Goal: Check status: Check status

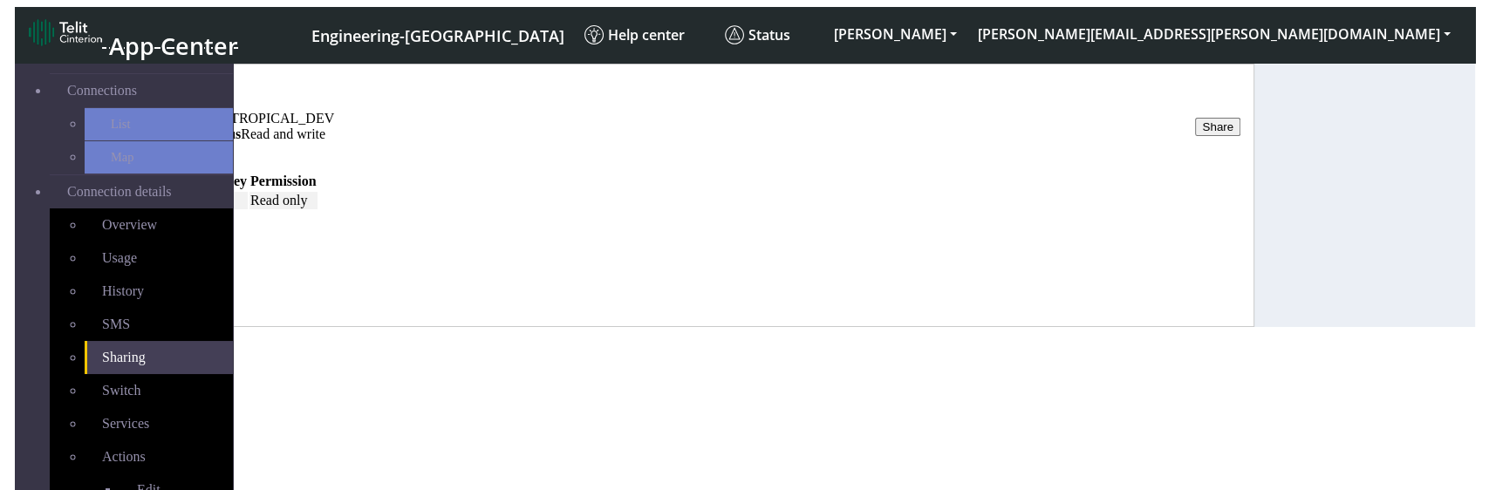
scroll to position [22, 0]
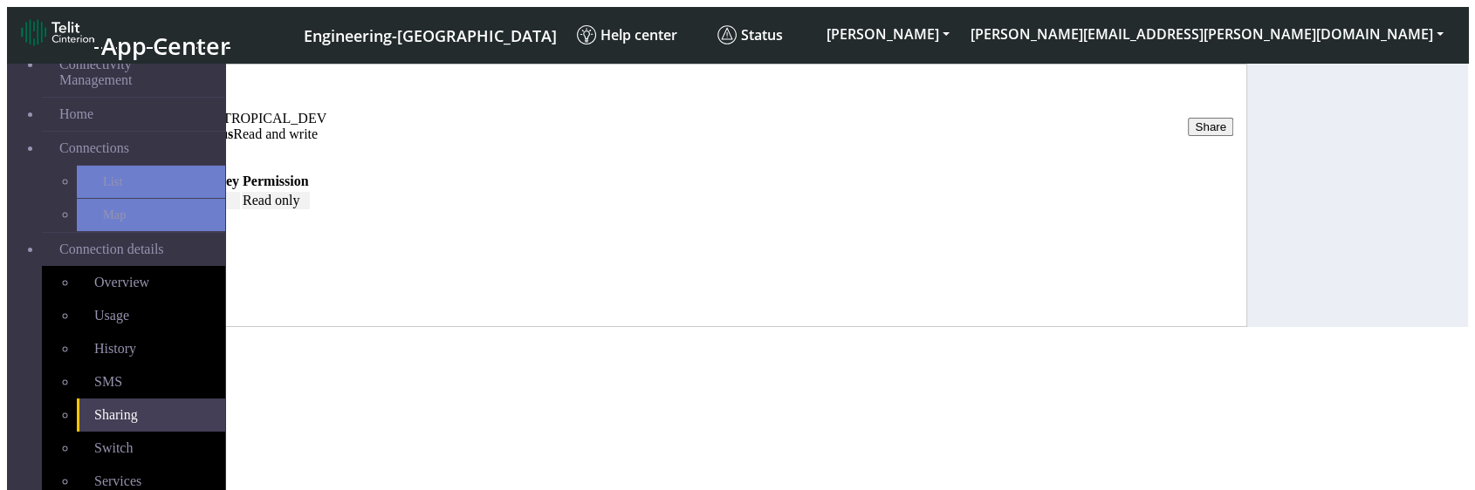
click at [210, 97] on link "History" at bounding box center [189, 89] width 42 height 15
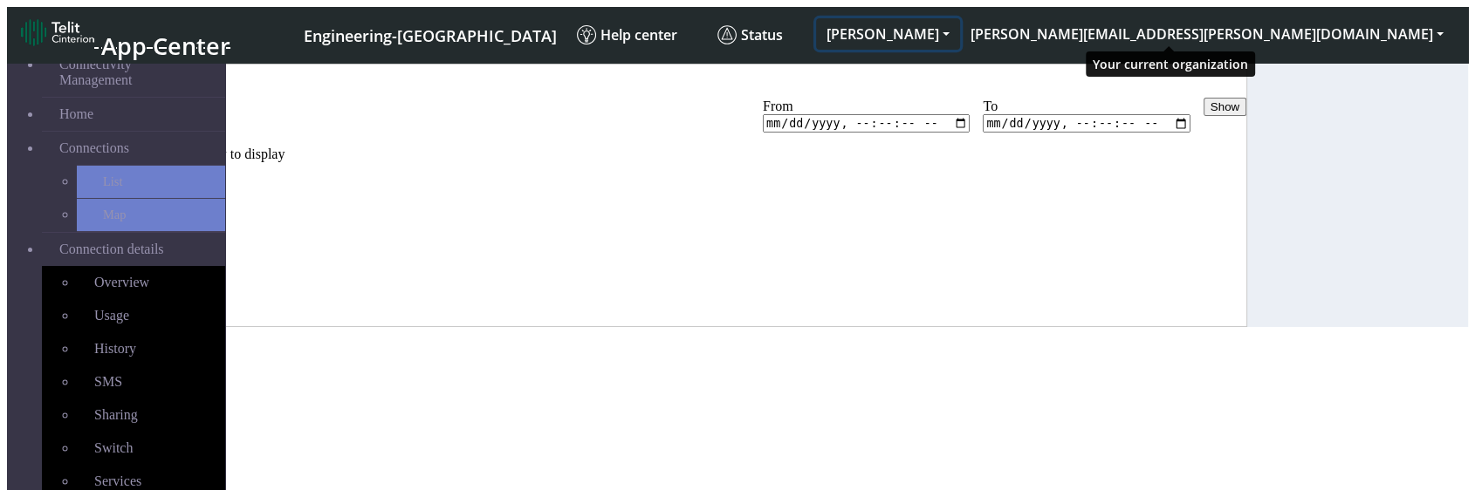
click at [960, 18] on button "ALESSANDRO" at bounding box center [888, 33] width 144 height 31
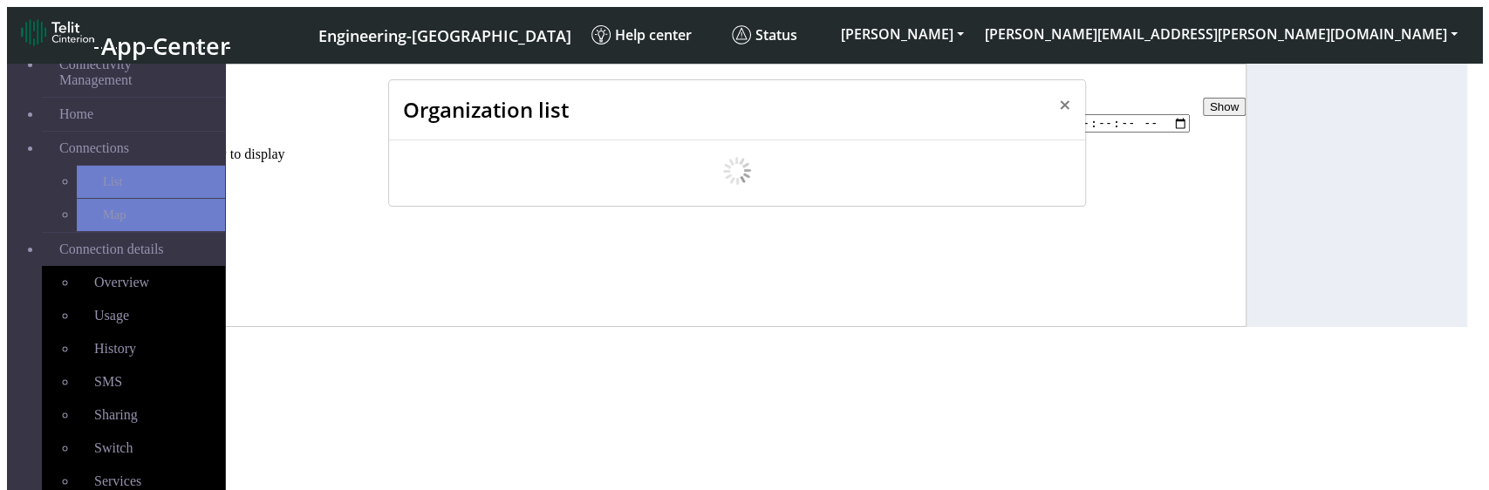
scroll to position [6, 0]
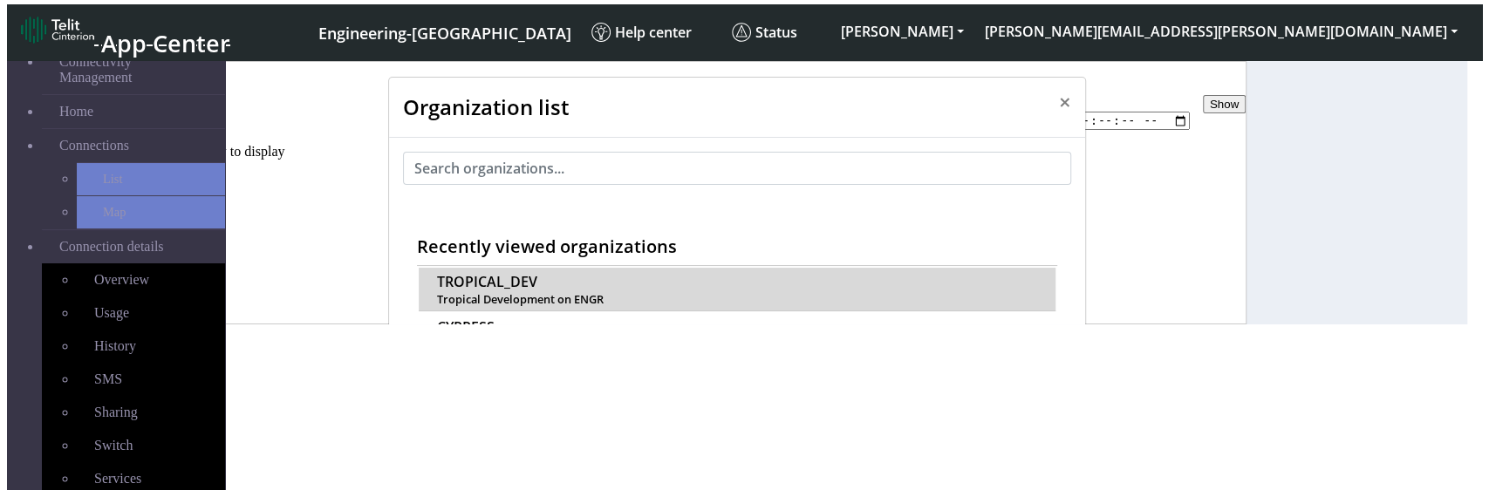
click at [484, 274] on span "TROPICAL_DEV" at bounding box center [487, 282] width 100 height 17
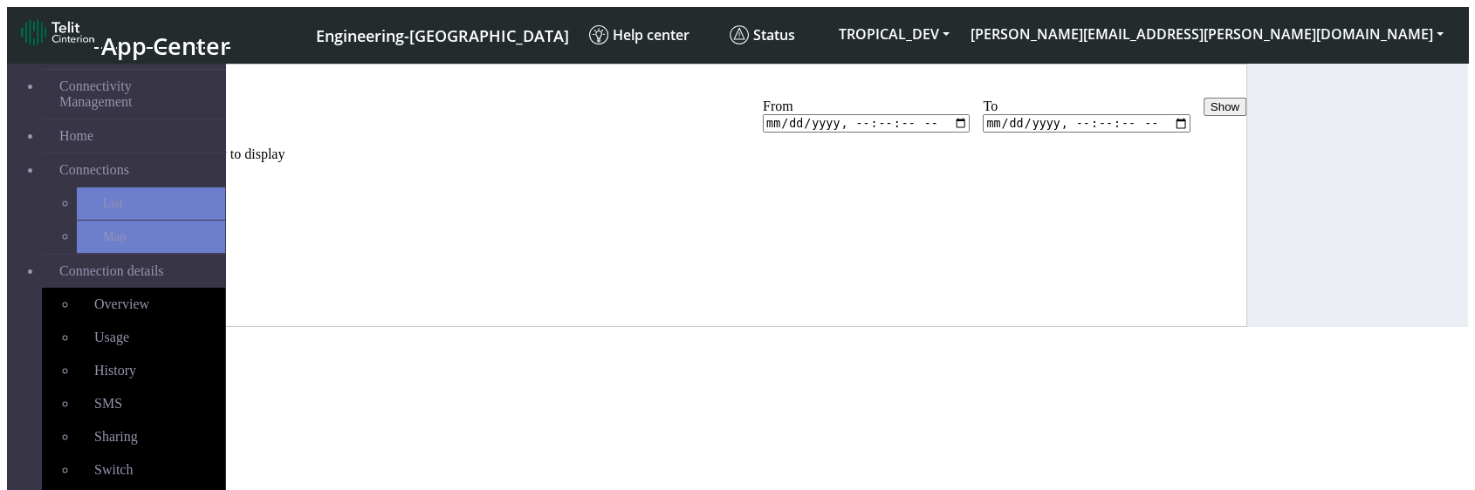
click at [168, 96] on link "Status" at bounding box center [151, 89] width 34 height 15
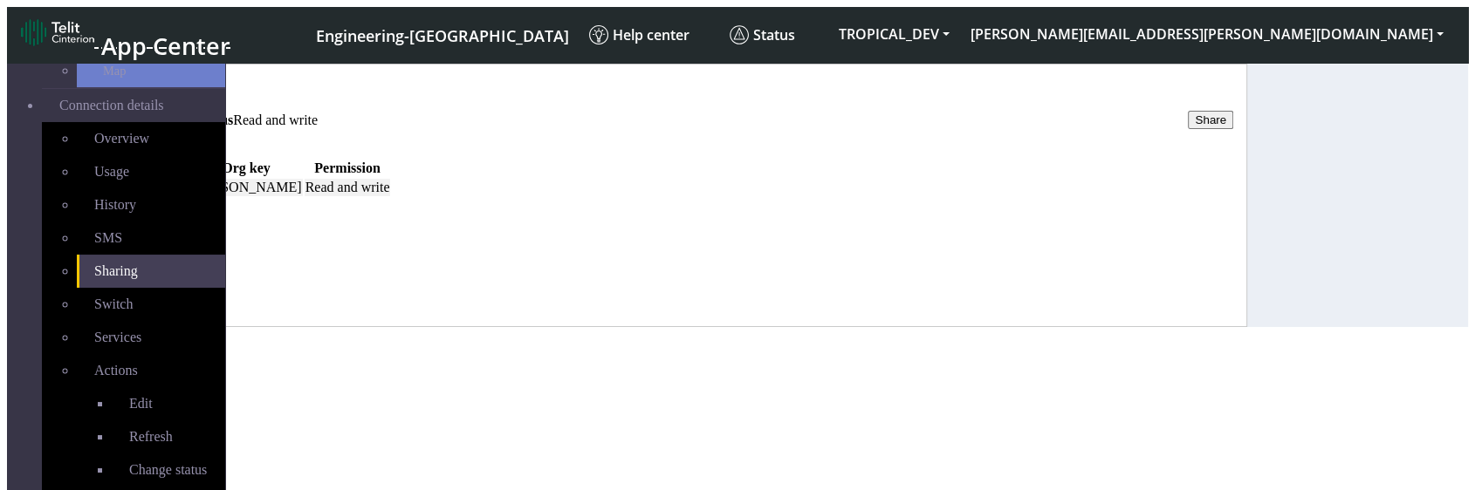
scroll to position [216, 0]
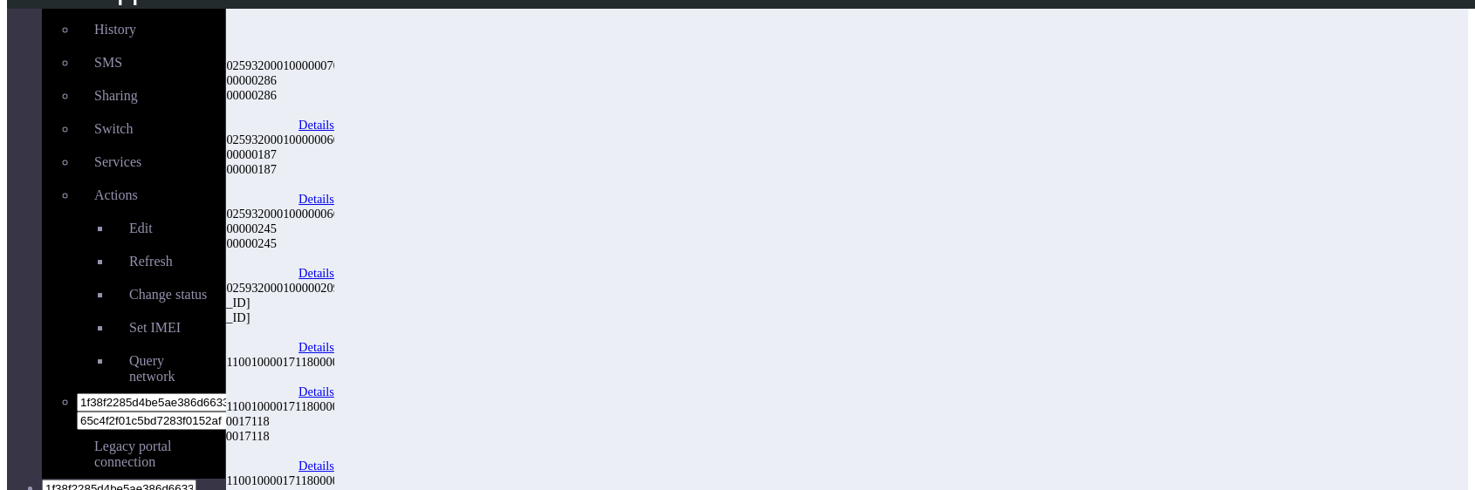
scroll to position [97, 0]
click at [334, 191] on link "Details" at bounding box center [316, 198] width 36 height 15
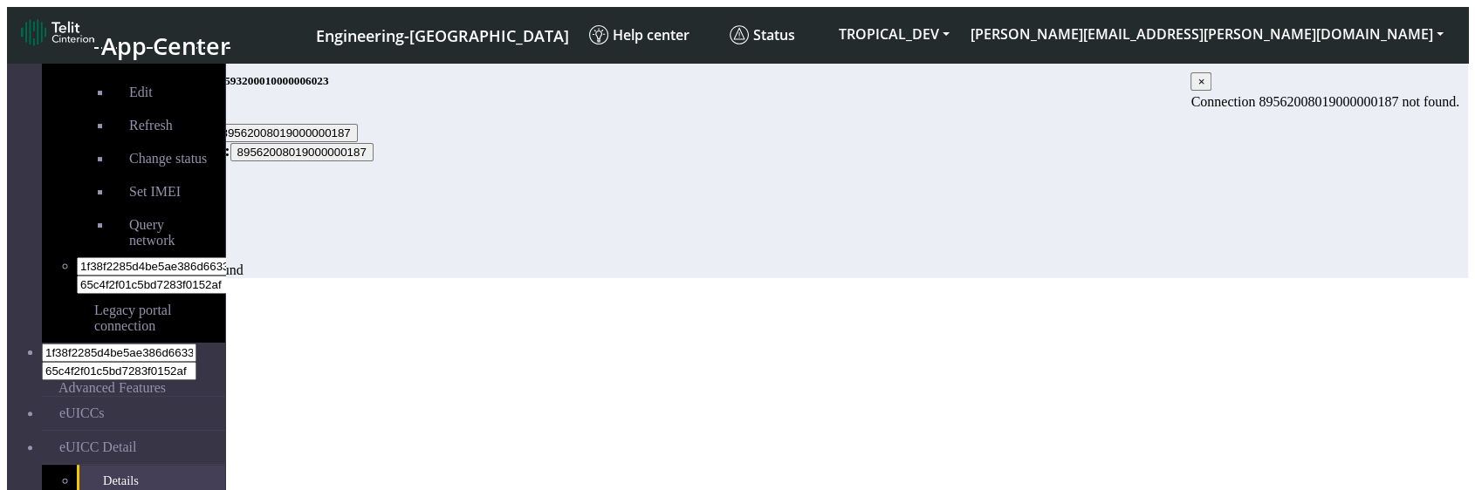
scroll to position [487, 0]
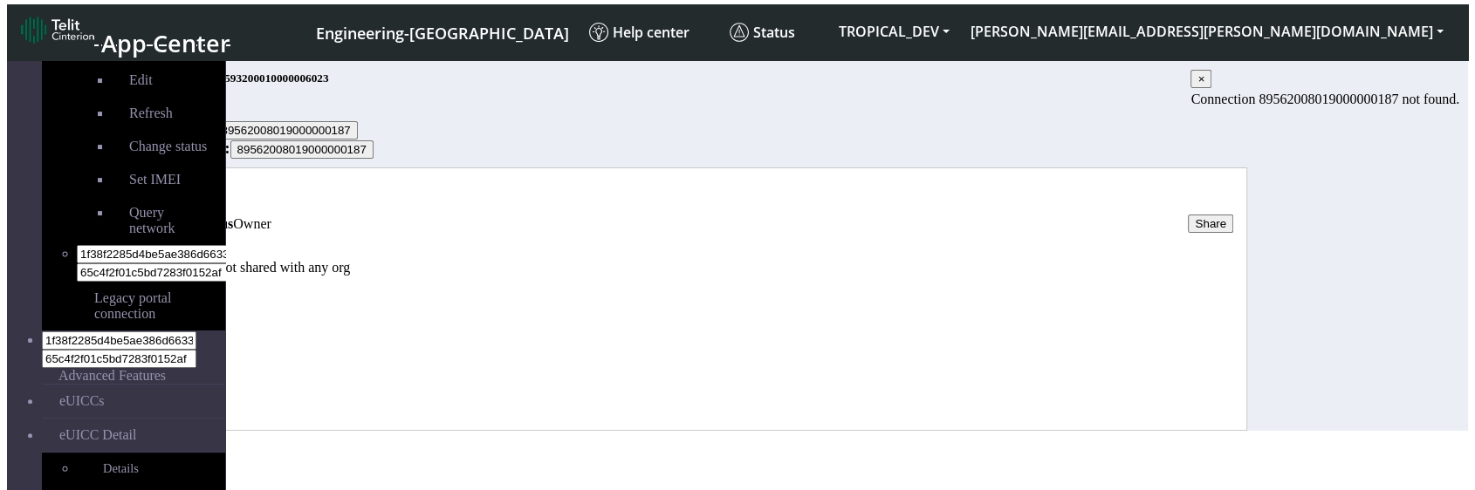
scroll to position [27, 0]
click at [210, 201] on link "History" at bounding box center [189, 193] width 42 height 15
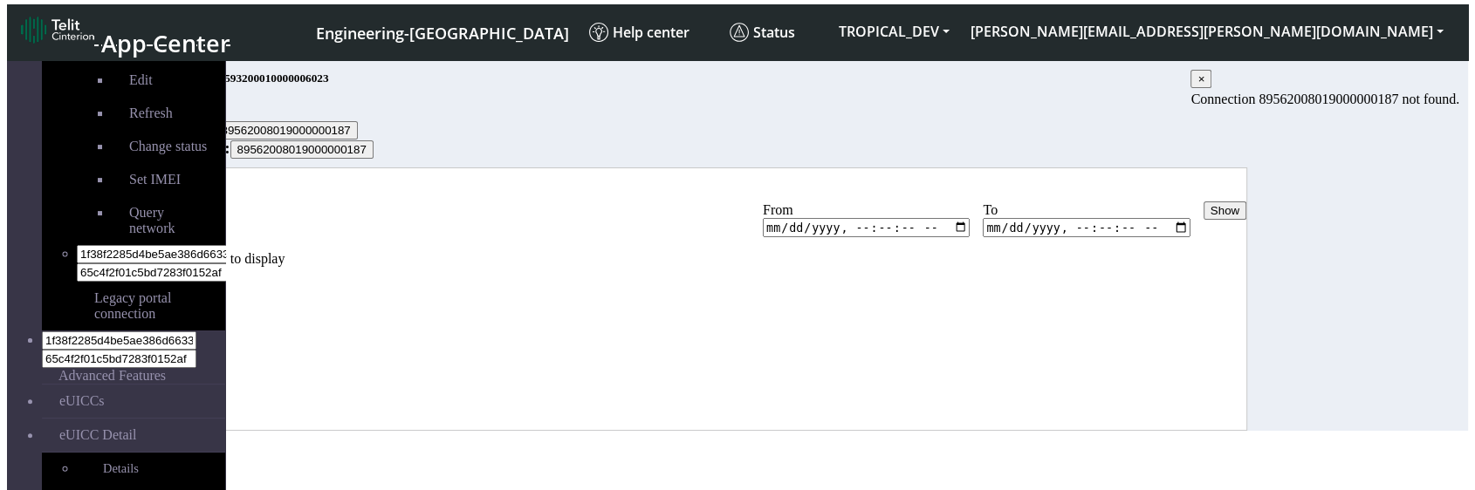
click at [611, 267] on p "No share history to display" at bounding box center [690, 259] width 1112 height 16
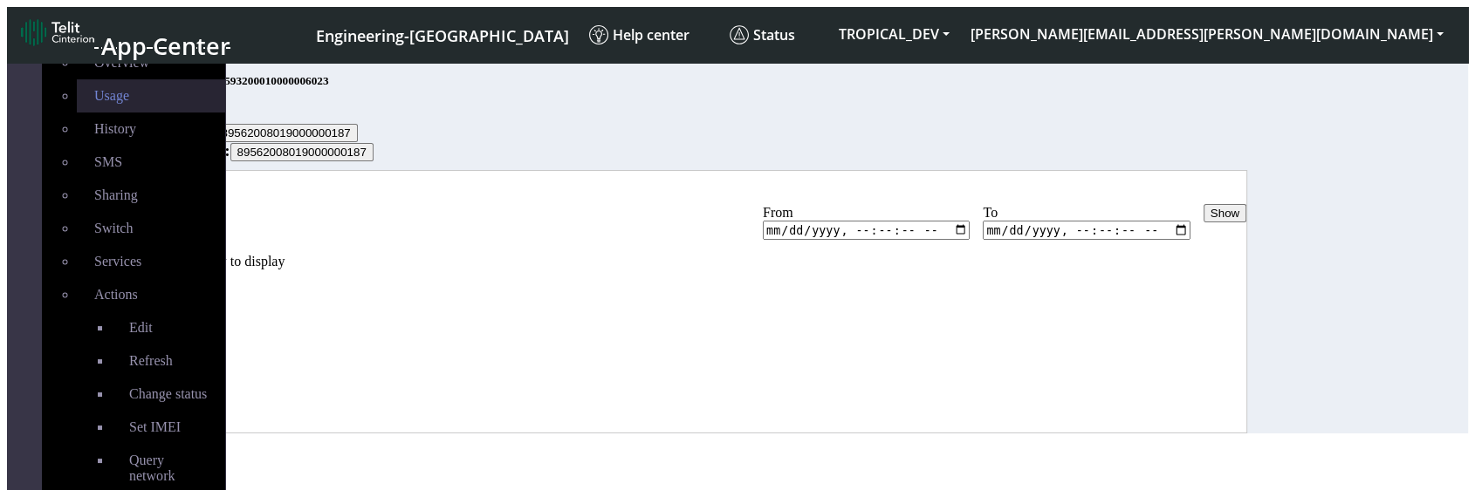
scroll to position [99, 0]
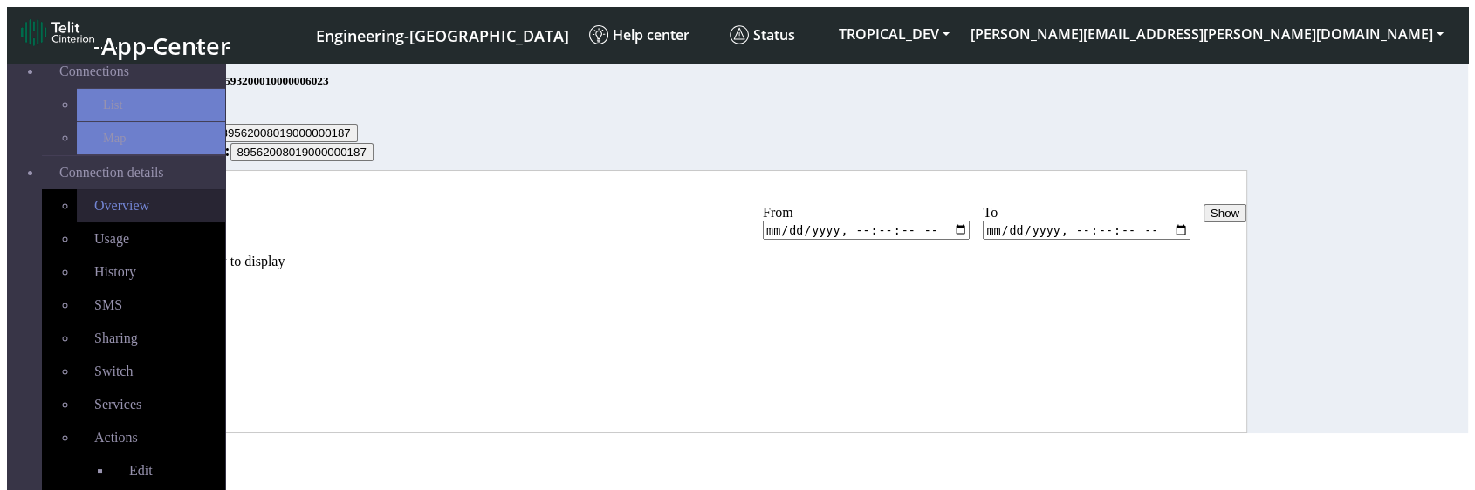
click at [105, 189] on link "Overview" at bounding box center [151, 205] width 148 height 33
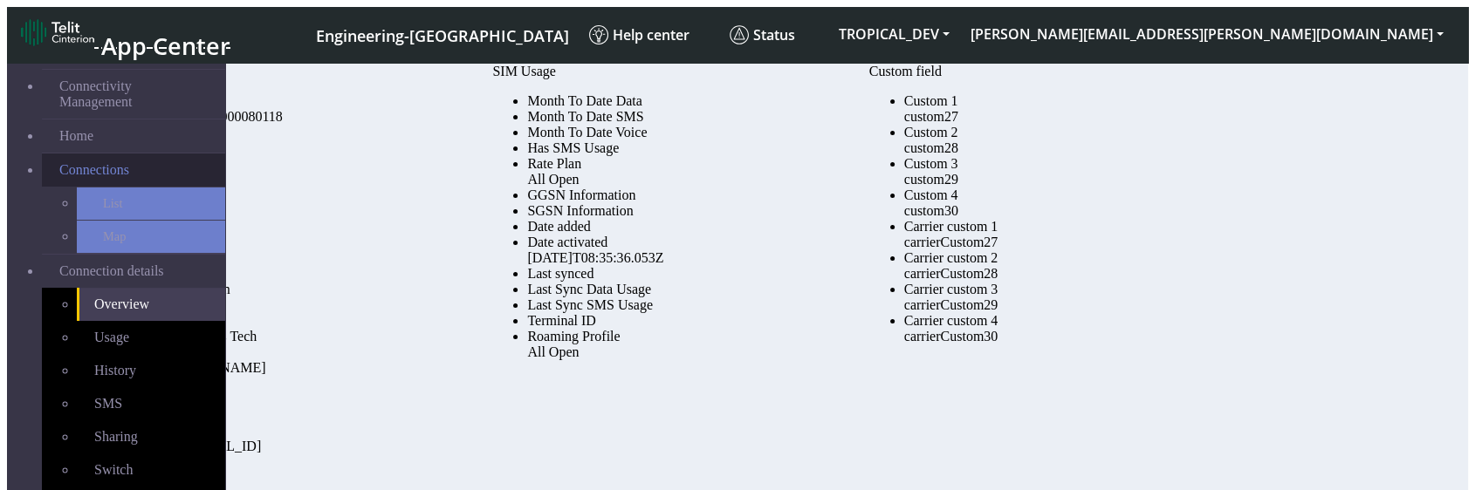
click at [100, 162] on span "Connections" at bounding box center [94, 170] width 70 height 16
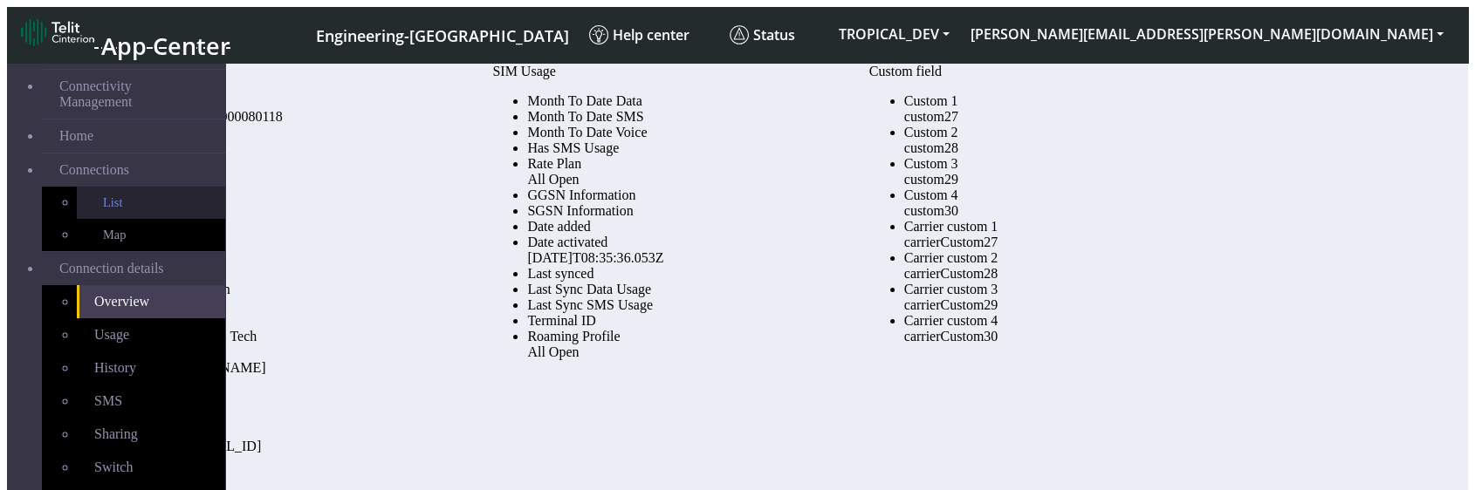
click at [86, 192] on link "List" at bounding box center [151, 203] width 148 height 32
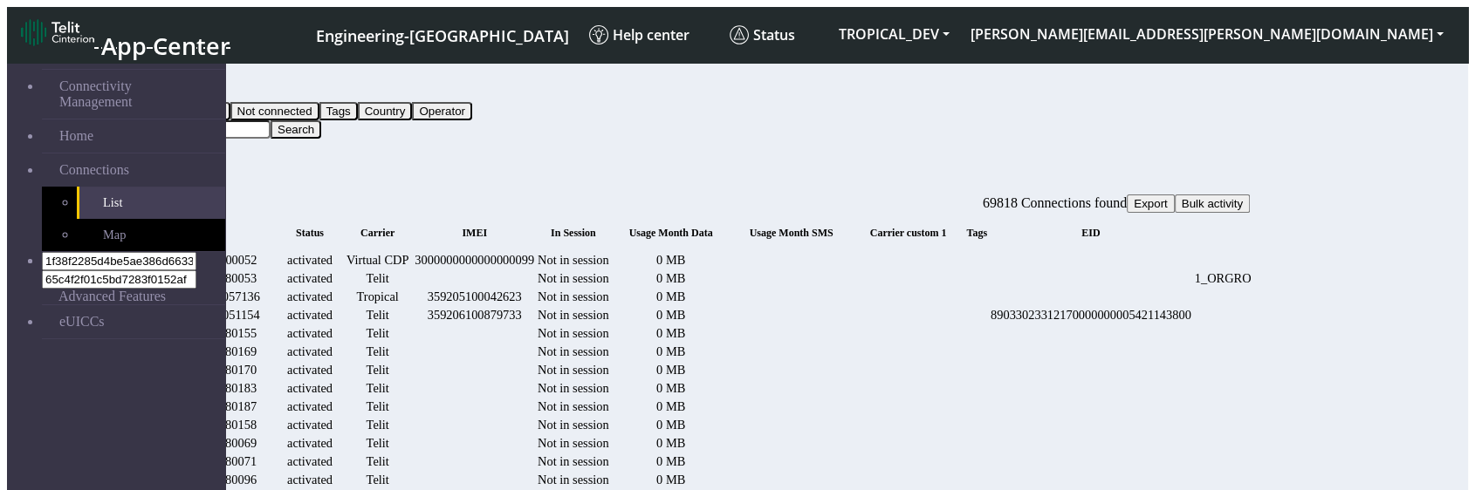
click at [212, 227] on span "ICCID" at bounding box center [196, 233] width 31 height 12
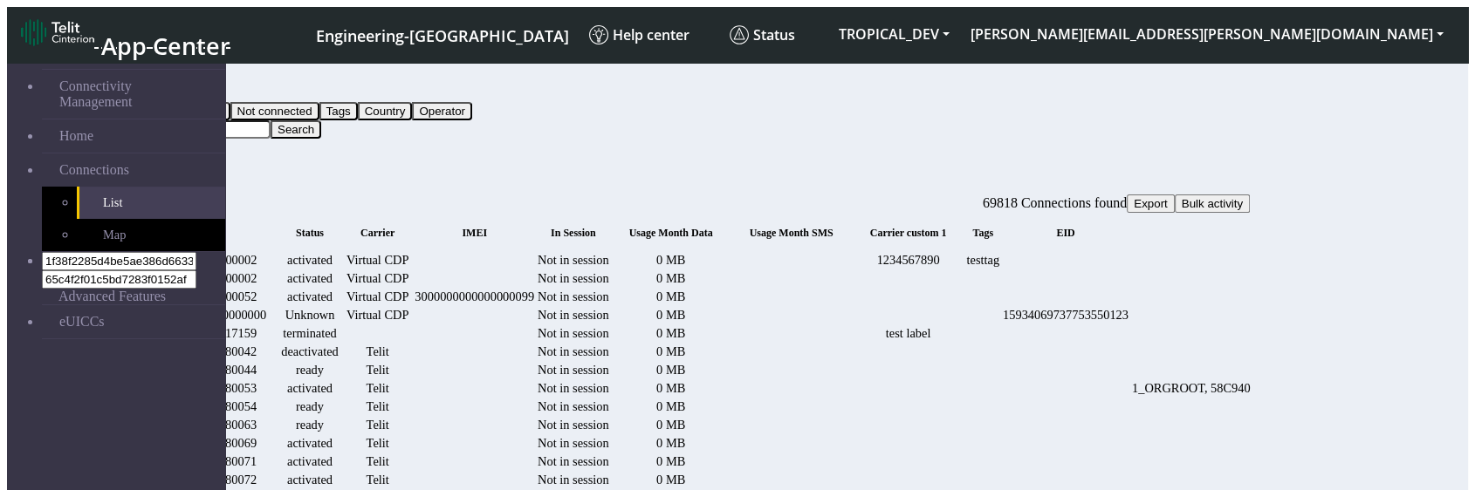
click at [212, 227] on span "ICCID" at bounding box center [196, 233] width 31 height 12
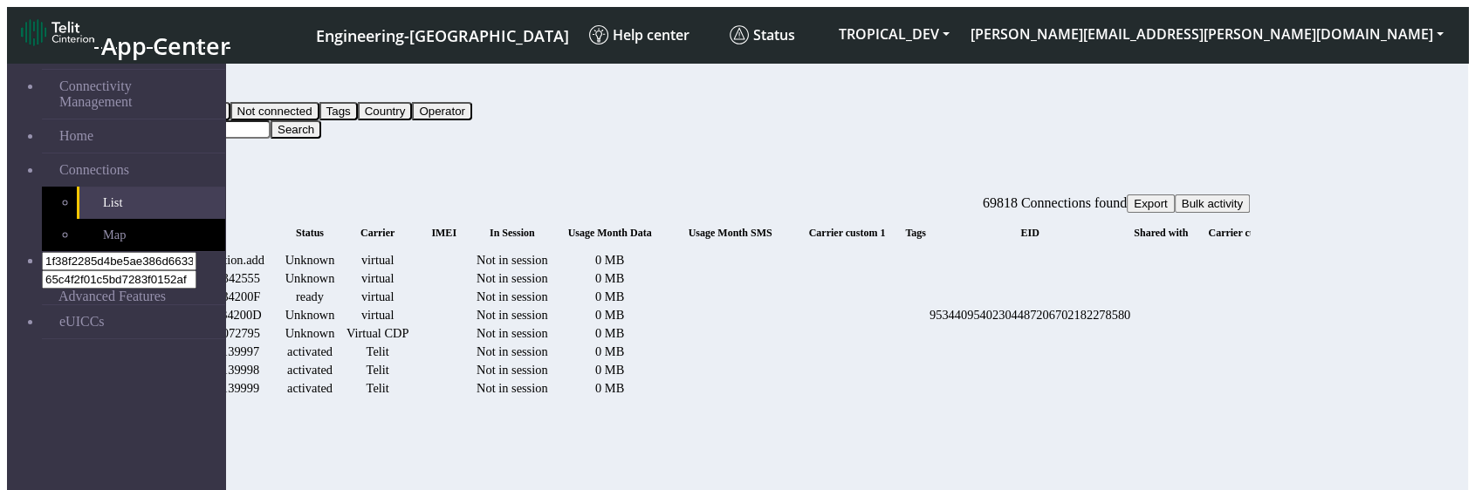
click at [212, 227] on span "ICCID" at bounding box center [196, 233] width 31 height 12
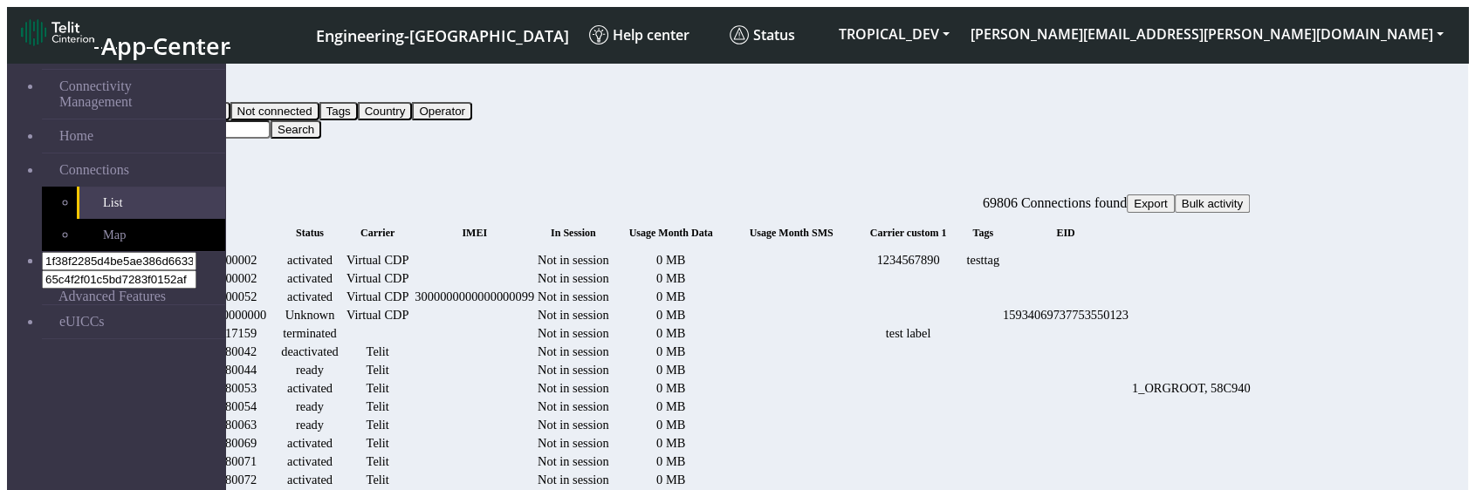
click at [276, 253] on div "1000000000000000002" at bounding box center [197, 260] width 157 height 15
click at [213, 227] on icon at bounding box center [213, 233] width 0 height 12
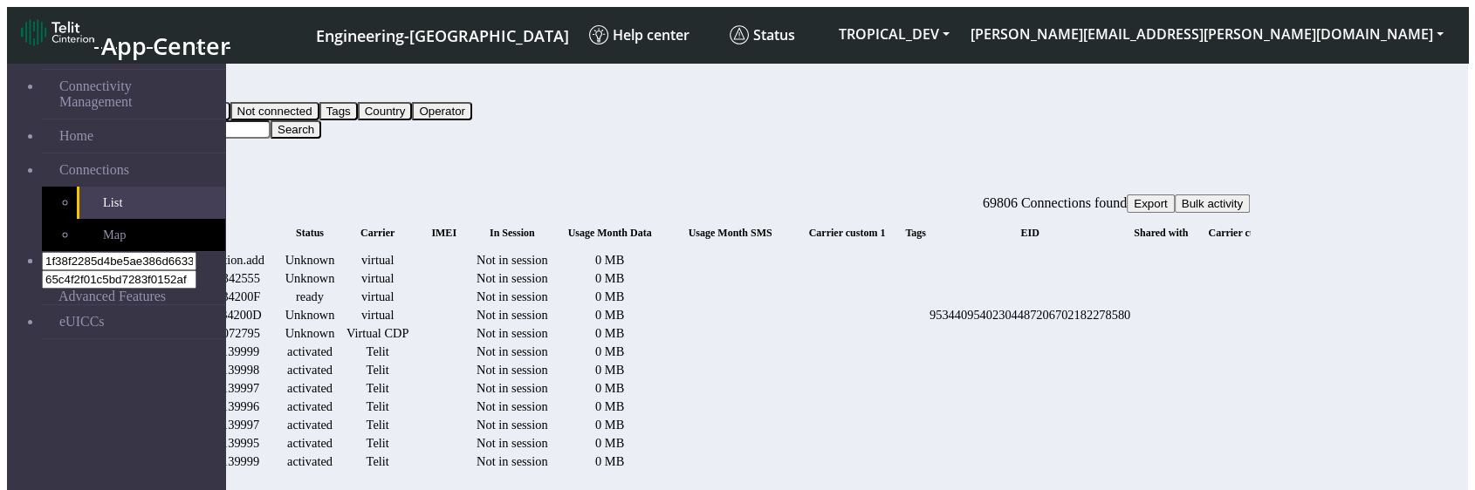
click at [213, 227] on icon at bounding box center [213, 233] width 0 height 12
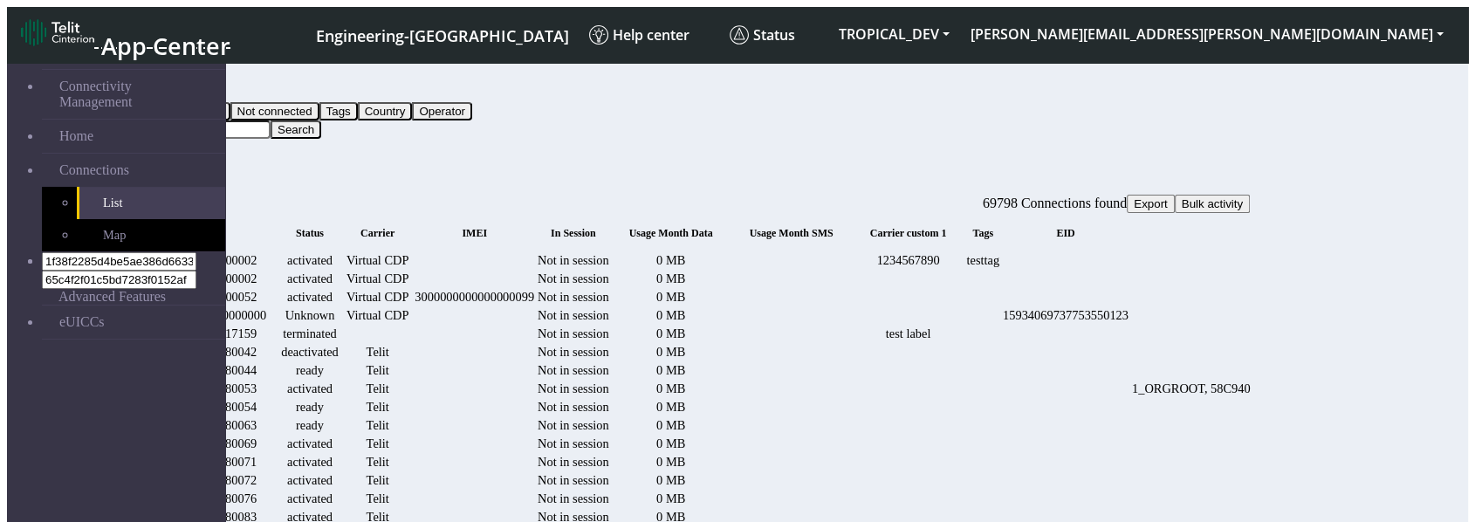
click at [277, 252] on td "1000000000000000002" at bounding box center [197, 260] width 159 height 17
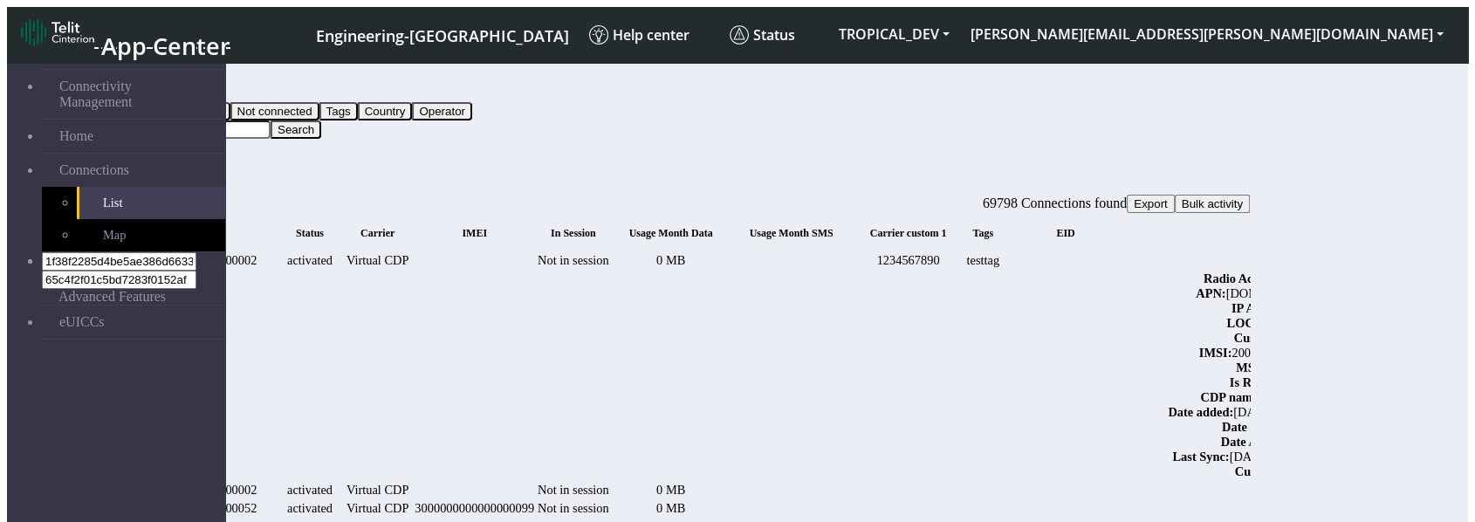
click at [213, 227] on icon at bounding box center [213, 233] width 0 height 12
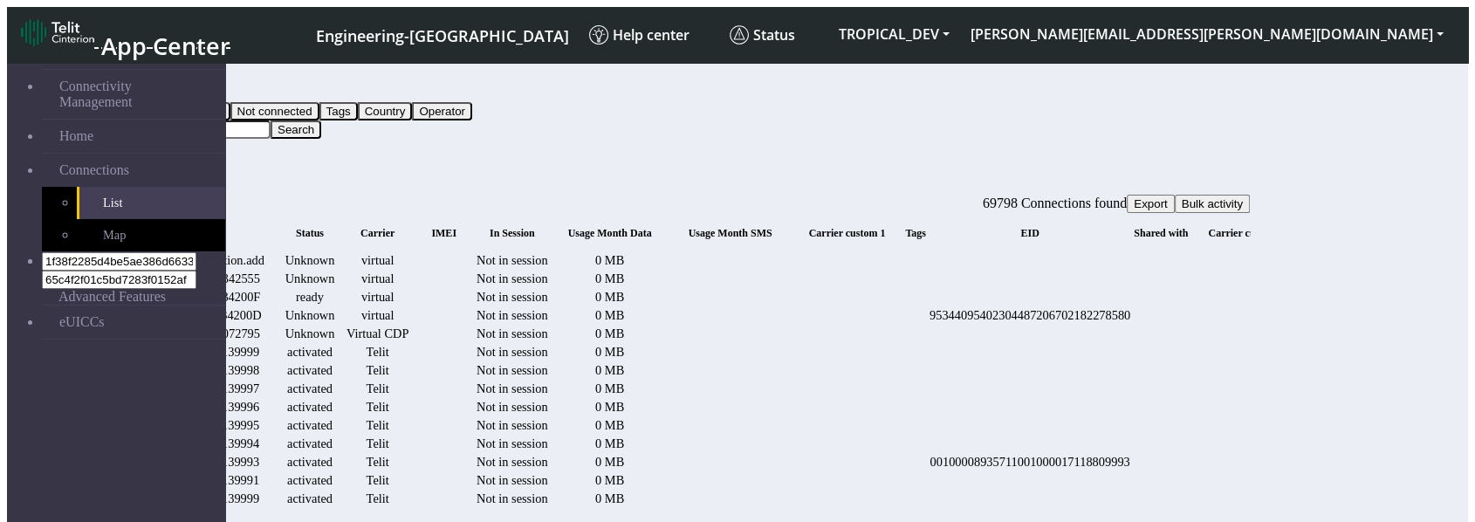
click at [213, 227] on icon at bounding box center [213, 233] width 0 height 12
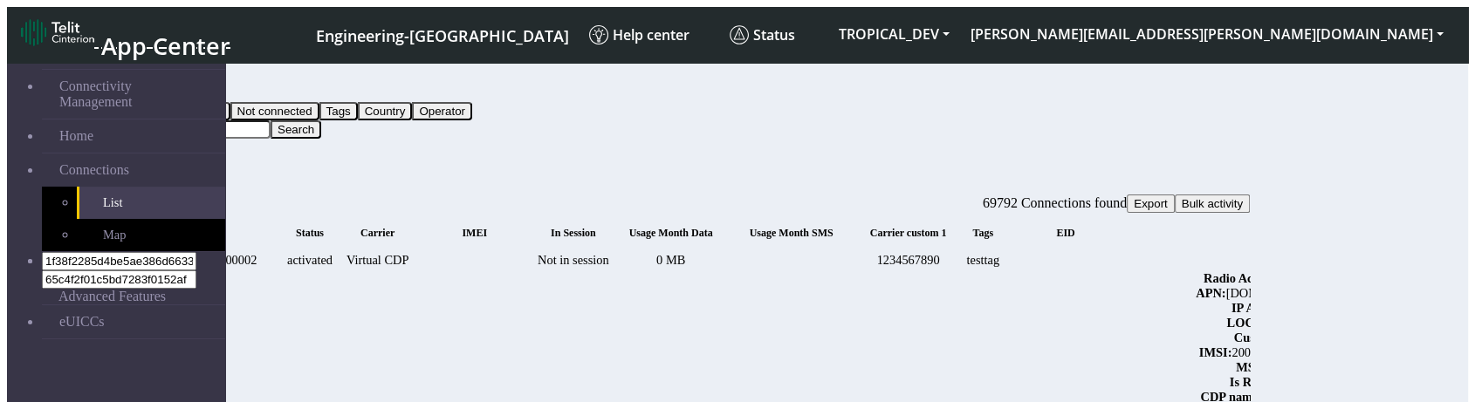
click at [277, 215] on th "ICCID" at bounding box center [197, 233] width 159 height 36
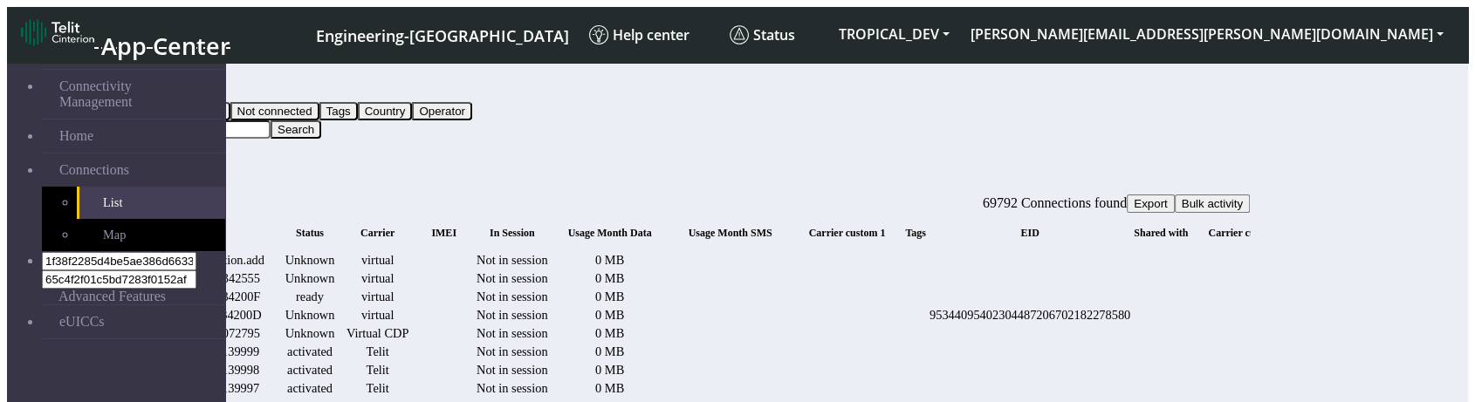
click at [213, 227] on icon at bounding box center [213, 233] width 0 height 12
